Goal: Information Seeking & Learning: Learn about a topic

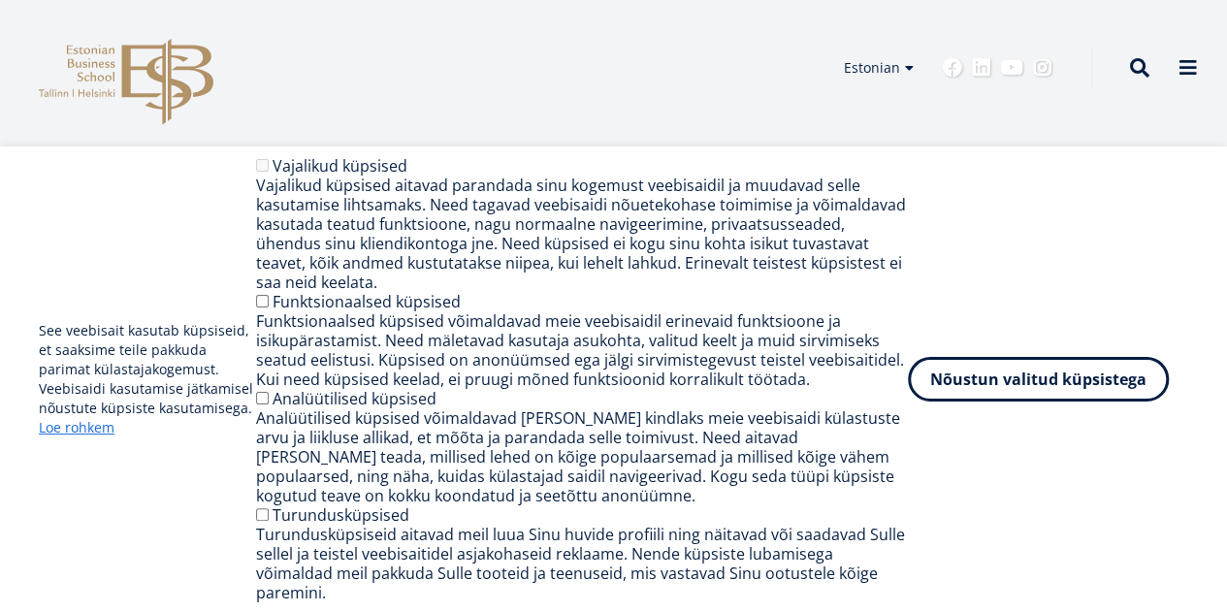
drag, startPoint x: 1020, startPoint y: 387, endPoint x: 792, endPoint y: 251, distance: 265.3
click at [1019, 385] on button "Nõustun valitud küpsistega" at bounding box center [1038, 379] width 261 height 45
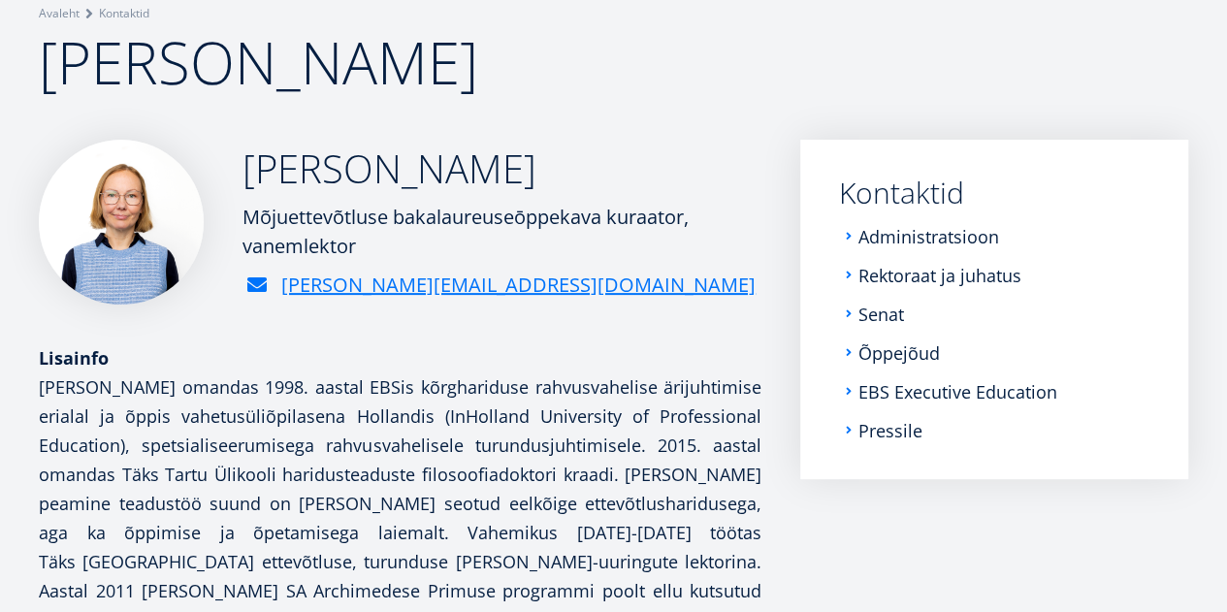
scroll to position [151, 0]
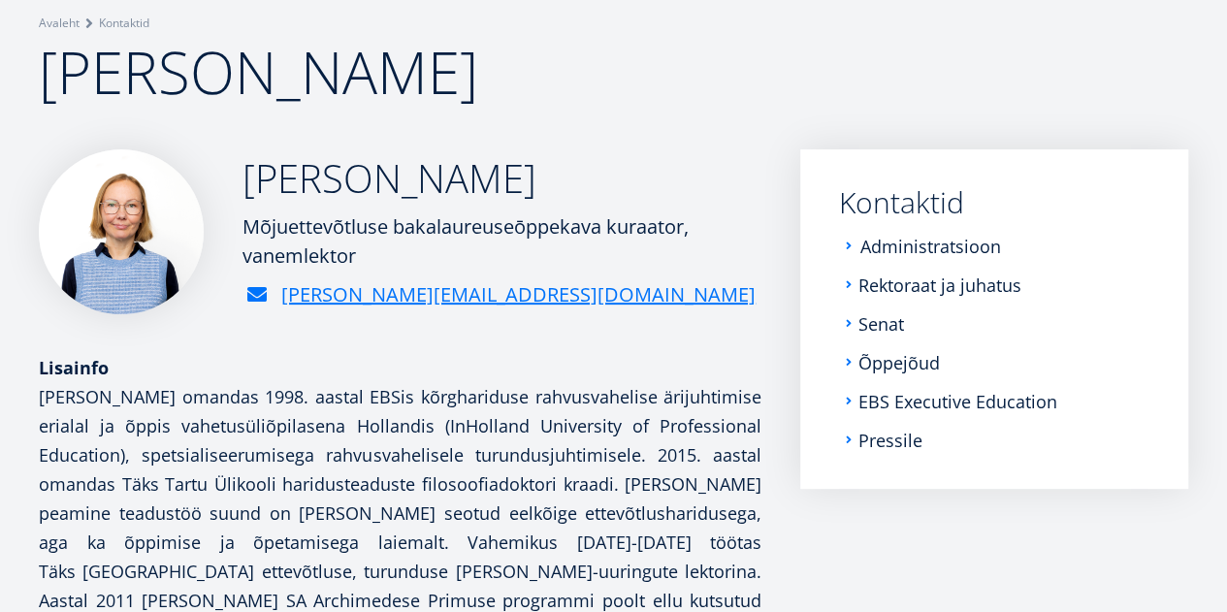
click at [899, 247] on link "Administratsioon" at bounding box center [930, 246] width 141 height 19
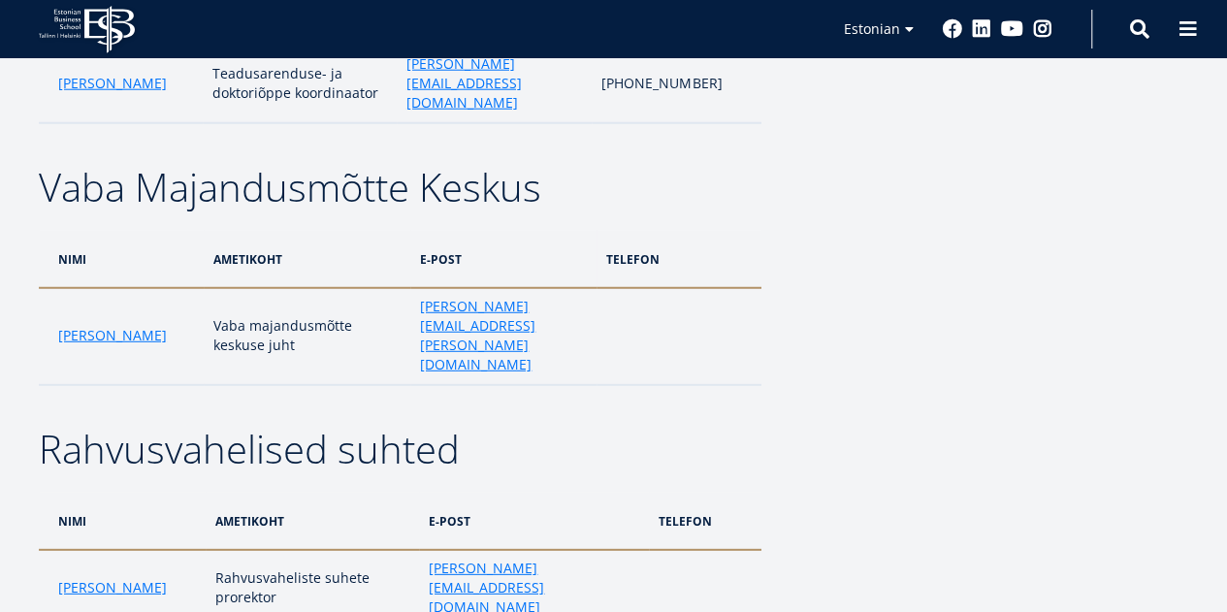
scroll to position [2424, 0]
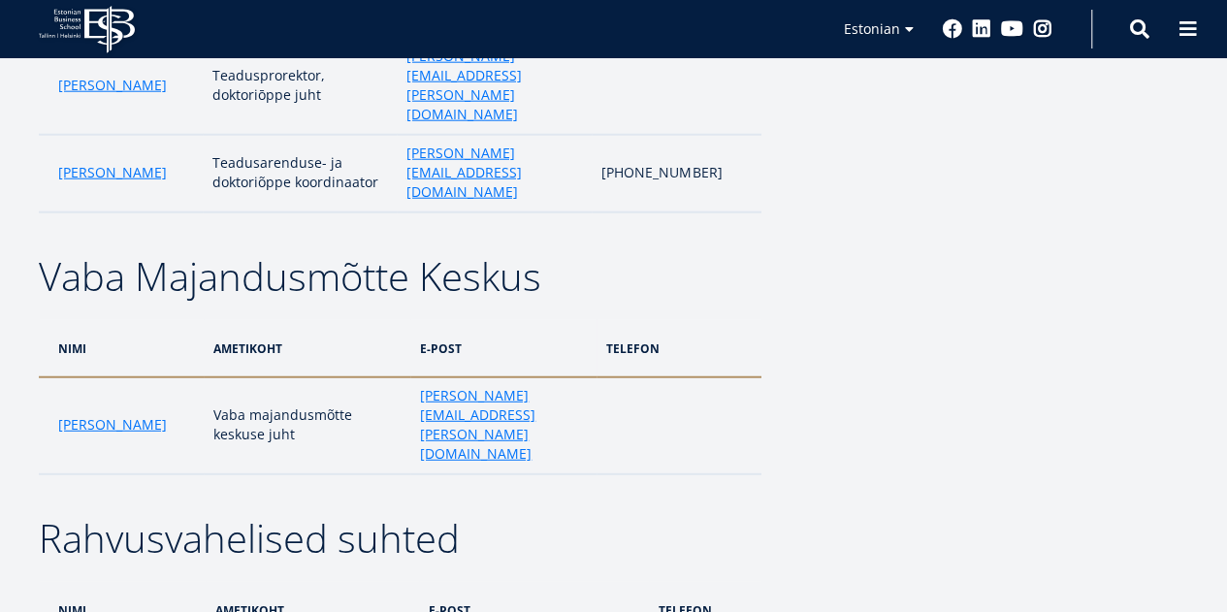
drag, startPoint x: 1138, startPoint y: 31, endPoint x: 1129, endPoint y: 30, distance: 9.7
click at [1138, 31] on span at bounding box center [1139, 28] width 19 height 19
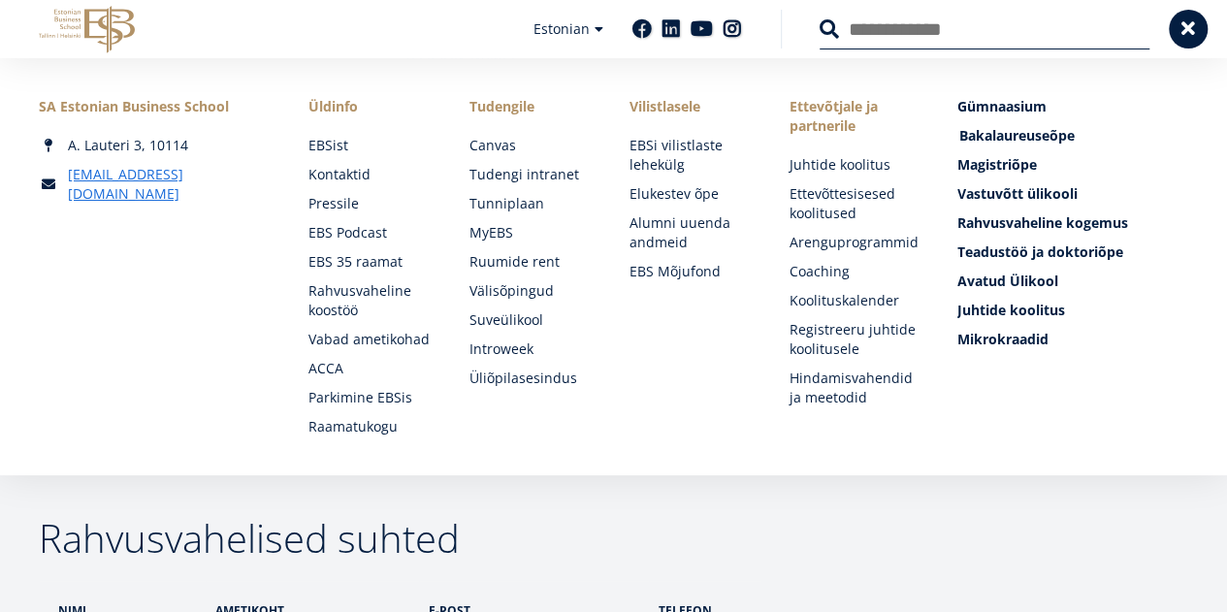
click at [1007, 135] on span "Bakalaureuseõpe Tutvu ja registreeru" at bounding box center [1016, 135] width 115 height 18
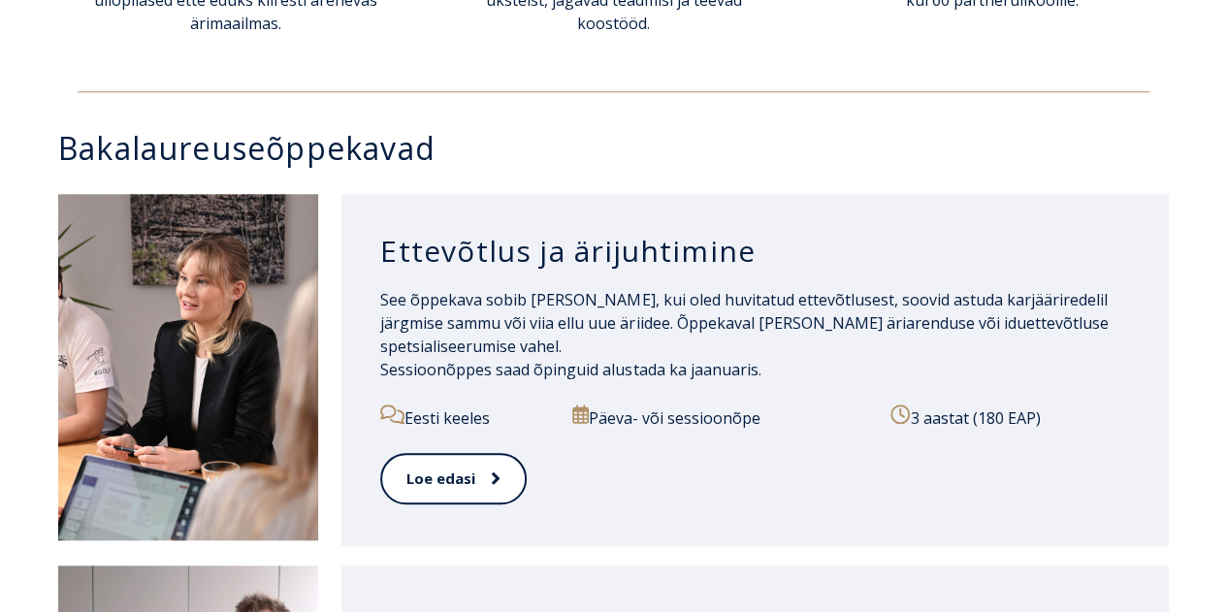
scroll to position [867, 0]
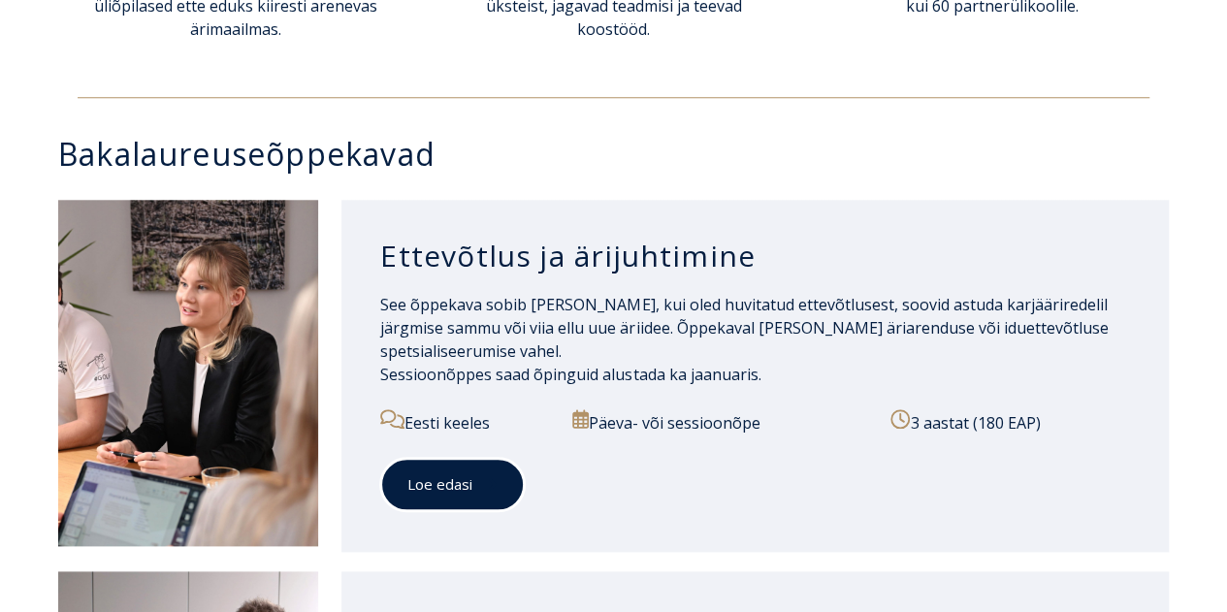
click at [464, 466] on link "Loe edasi" at bounding box center [452, 484] width 144 height 53
